Goal: Task Accomplishment & Management: Manage account settings

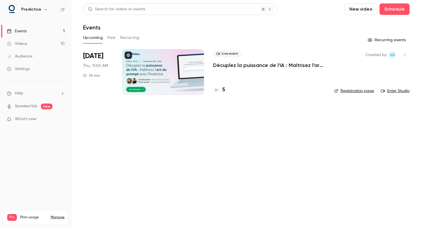
click at [224, 90] on h4 "5" at bounding box center [223, 90] width 3 height 8
click at [29, 67] on div "Settings" at bounding box center [18, 69] width 23 height 6
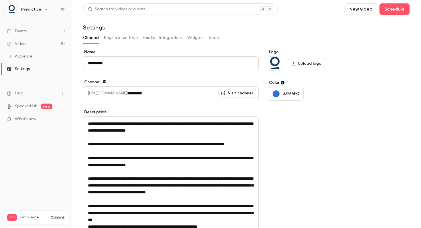
click at [33, 216] on span "Plan usage" at bounding box center [33, 218] width 27 height 5
click at [58, 216] on link "Manage" at bounding box center [58, 218] width 14 height 5
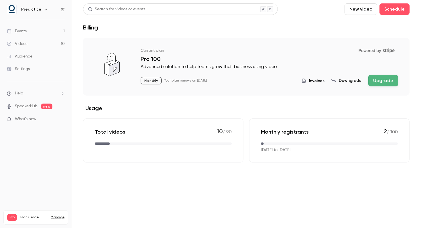
click at [320, 83] on span "Invoices" at bounding box center [316, 81] width 15 height 6
